Goal: Communication & Community: Answer question/provide support

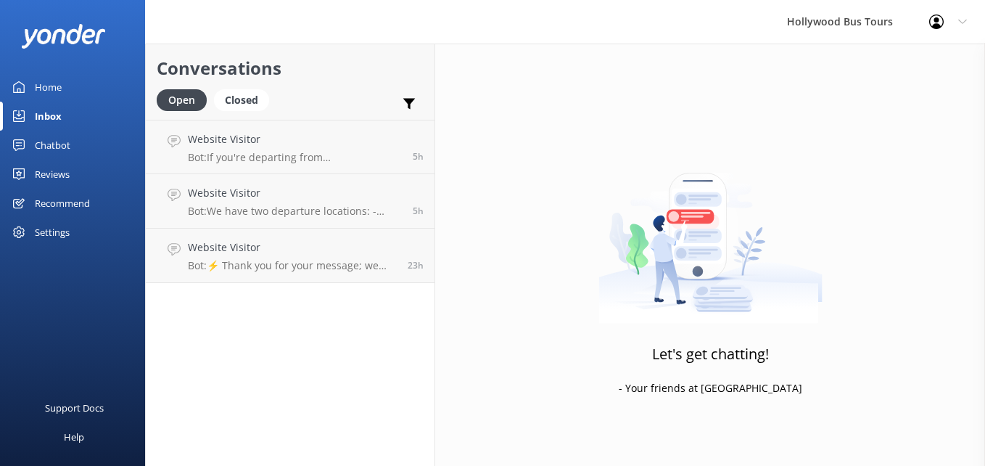
click at [52, 121] on div "Inbox" at bounding box center [48, 116] width 27 height 29
click at [373, 146] on h4 "Website Visitor" at bounding box center [295, 139] width 214 height 16
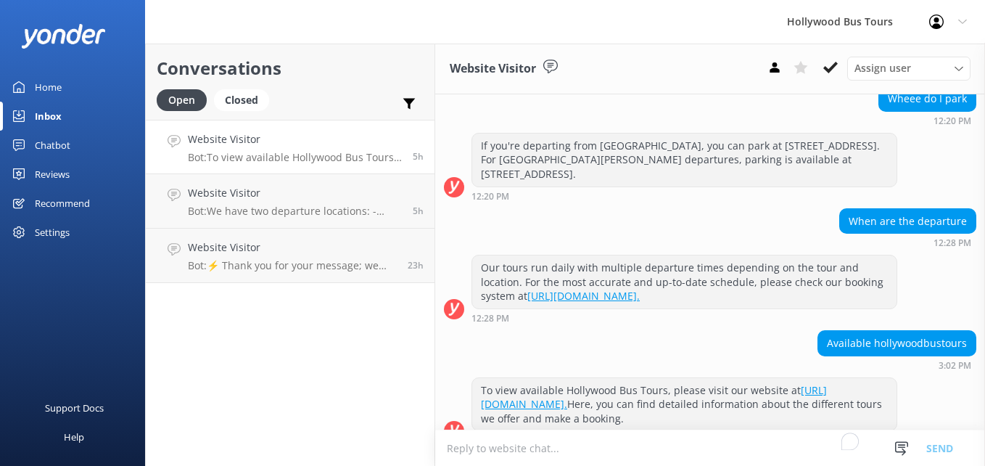
scroll to position [204, 0]
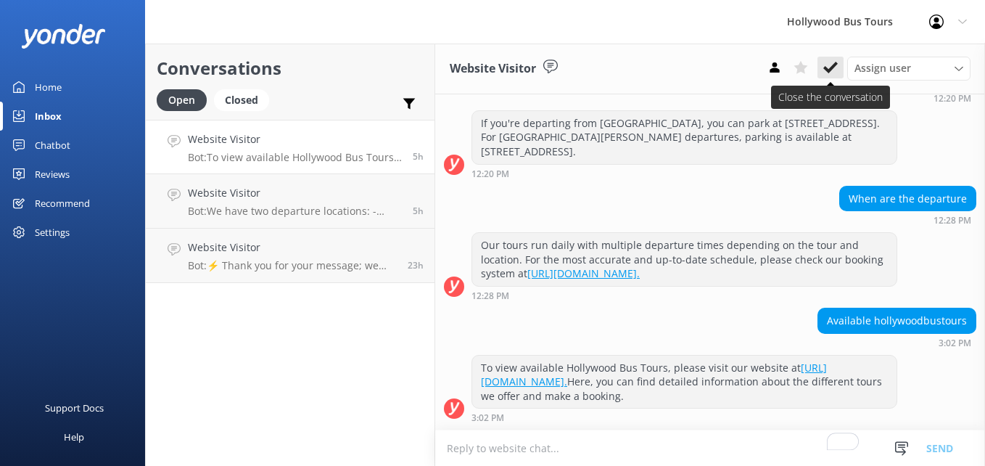
click at [839, 68] on button at bounding box center [830, 68] width 26 height 22
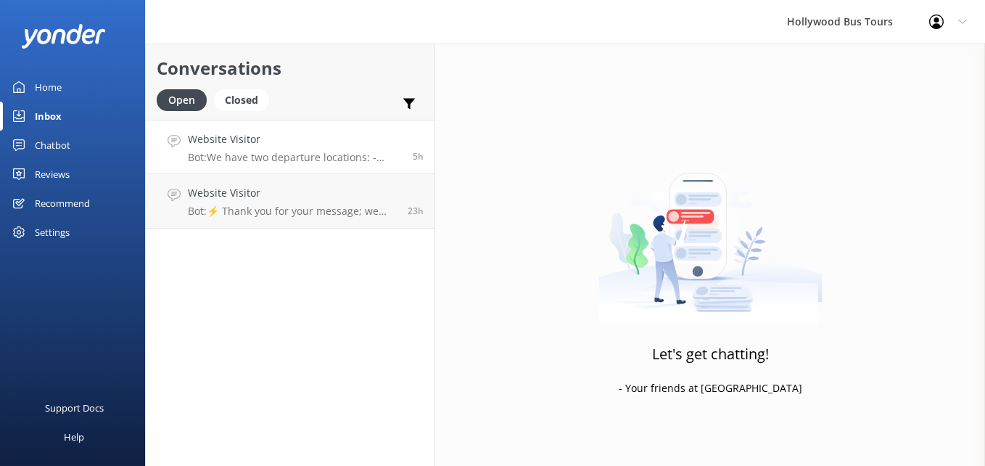
click at [311, 149] on div "Website Visitor Bot: We have two departure locations: - [STREET_ADDRESS]. Pleas…" at bounding box center [295, 146] width 214 height 31
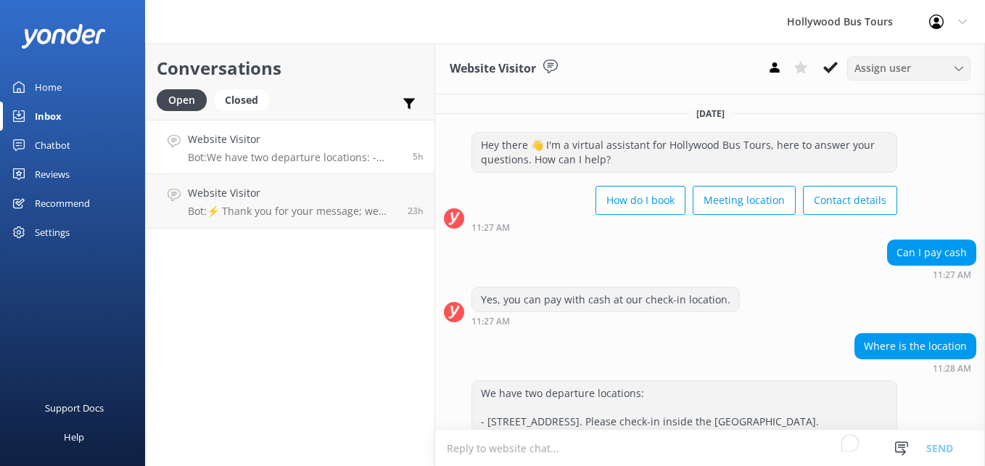
scroll to position [97, 0]
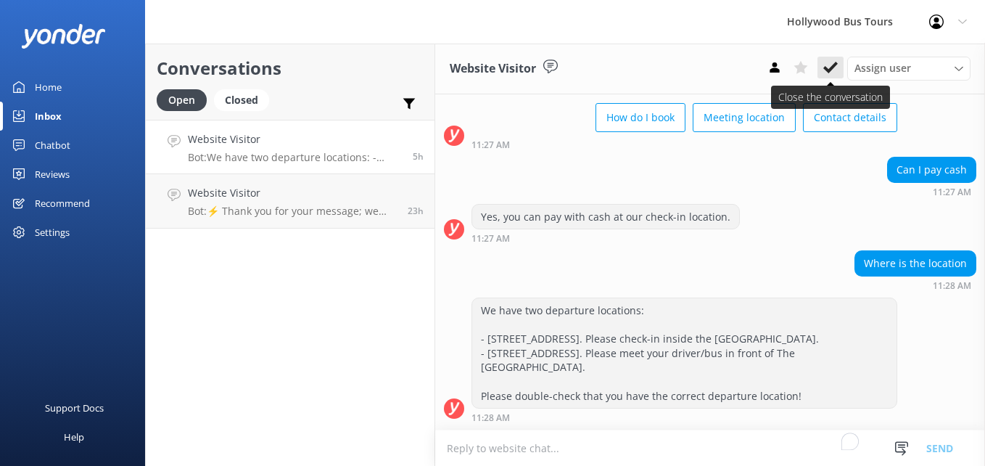
click at [831, 68] on use at bounding box center [830, 68] width 15 height 12
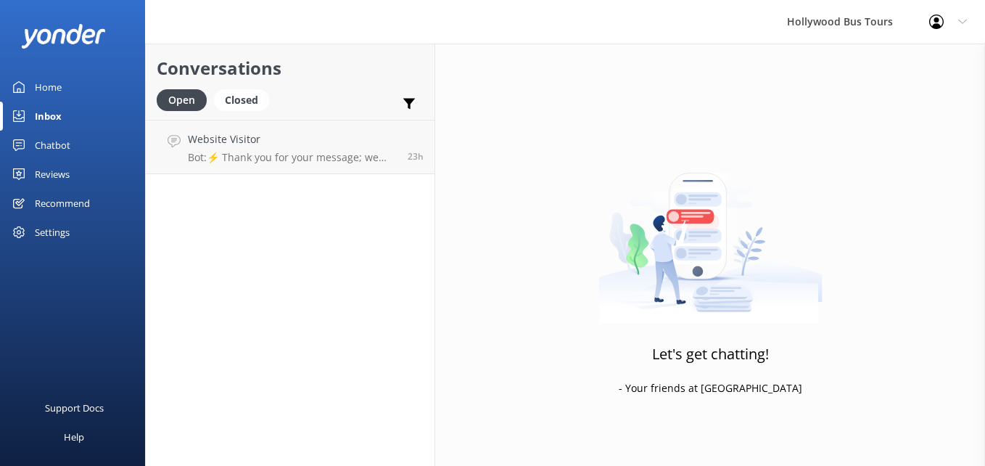
click at [326, 165] on link "Website Visitor Bot: ⚡ Thank you for your message; we are connecting you to a t…" at bounding box center [290, 147] width 289 height 54
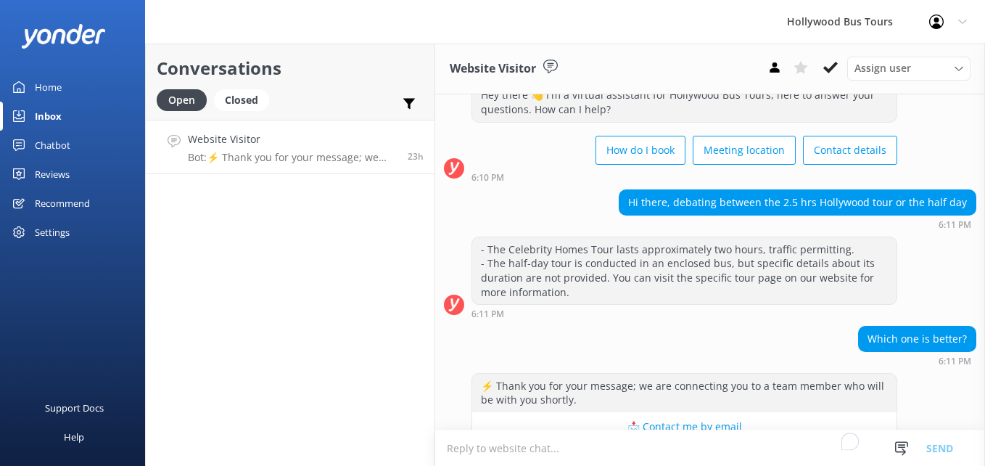
scroll to position [83, 0]
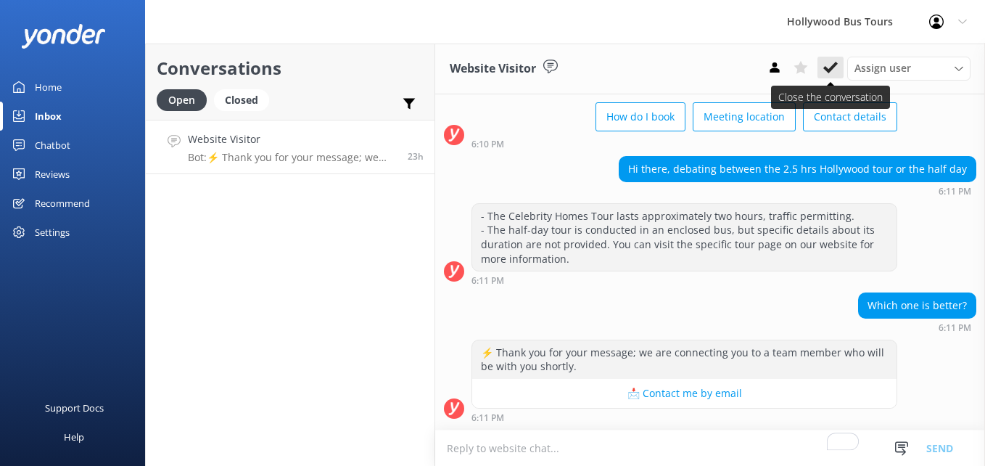
click at [827, 75] on button at bounding box center [830, 68] width 26 height 22
